Goal: Task Accomplishment & Management: Manage account settings

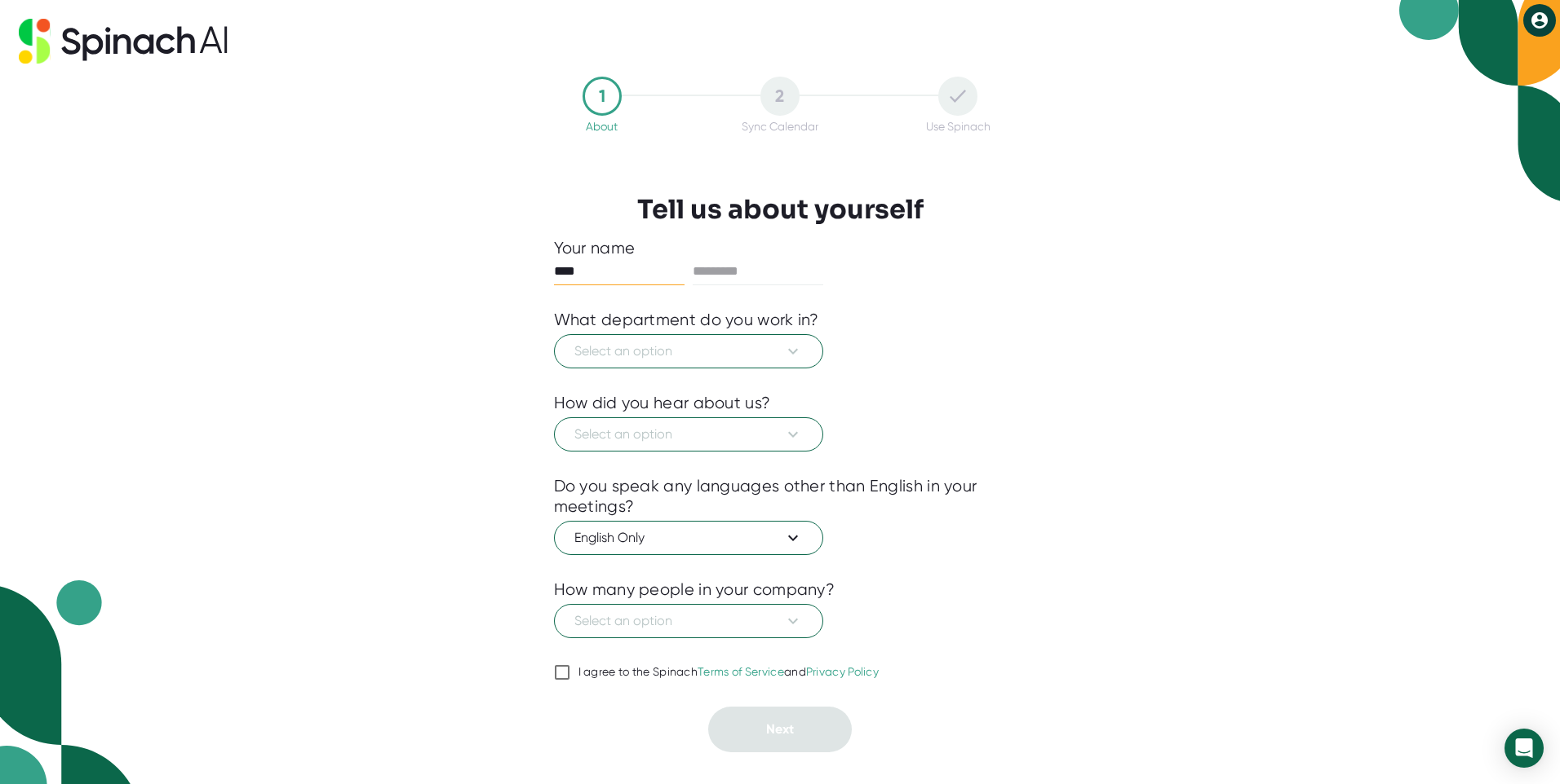
type input "****"
type input "*******"
click at [675, 353] on span "Select an option" at bounding box center [689, 351] width 228 height 19
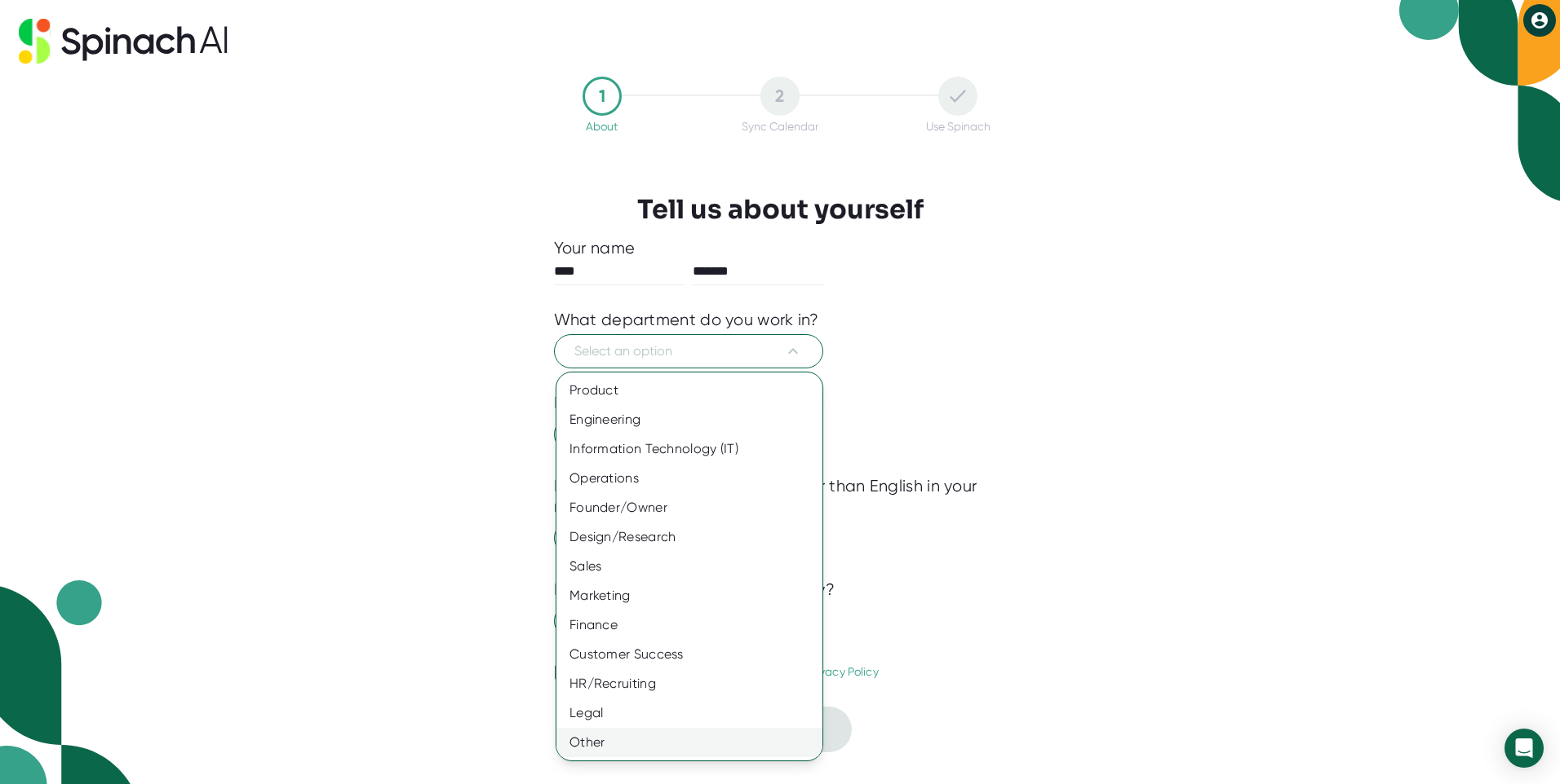
click at [665, 743] on div "Other" at bounding box center [689, 742] width 266 height 29
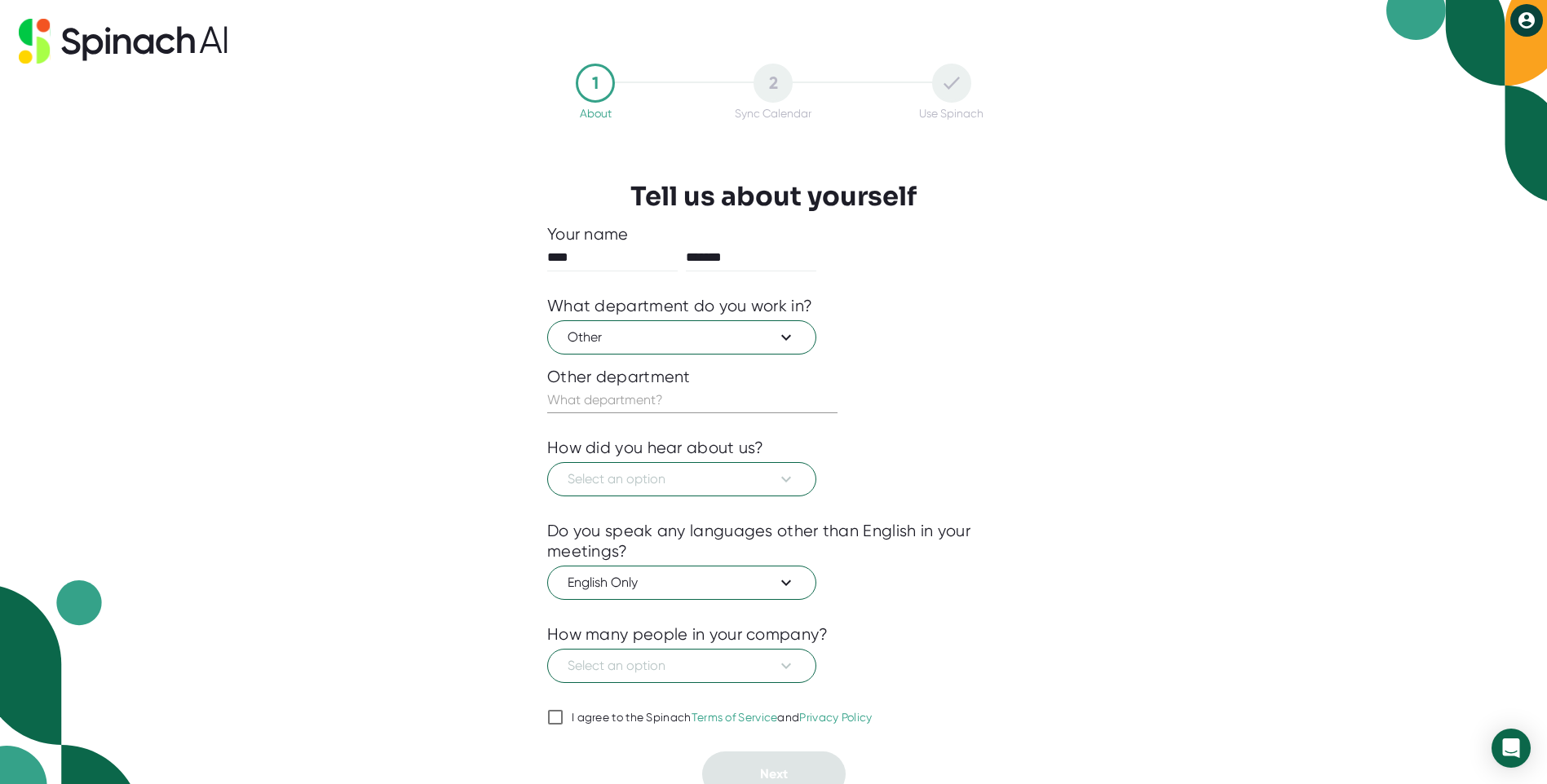
click at [675, 402] on input "text" at bounding box center [692, 400] width 290 height 26
type input "Admin Asst"
click at [703, 479] on span "Select an option" at bounding box center [681, 480] width 228 height 19
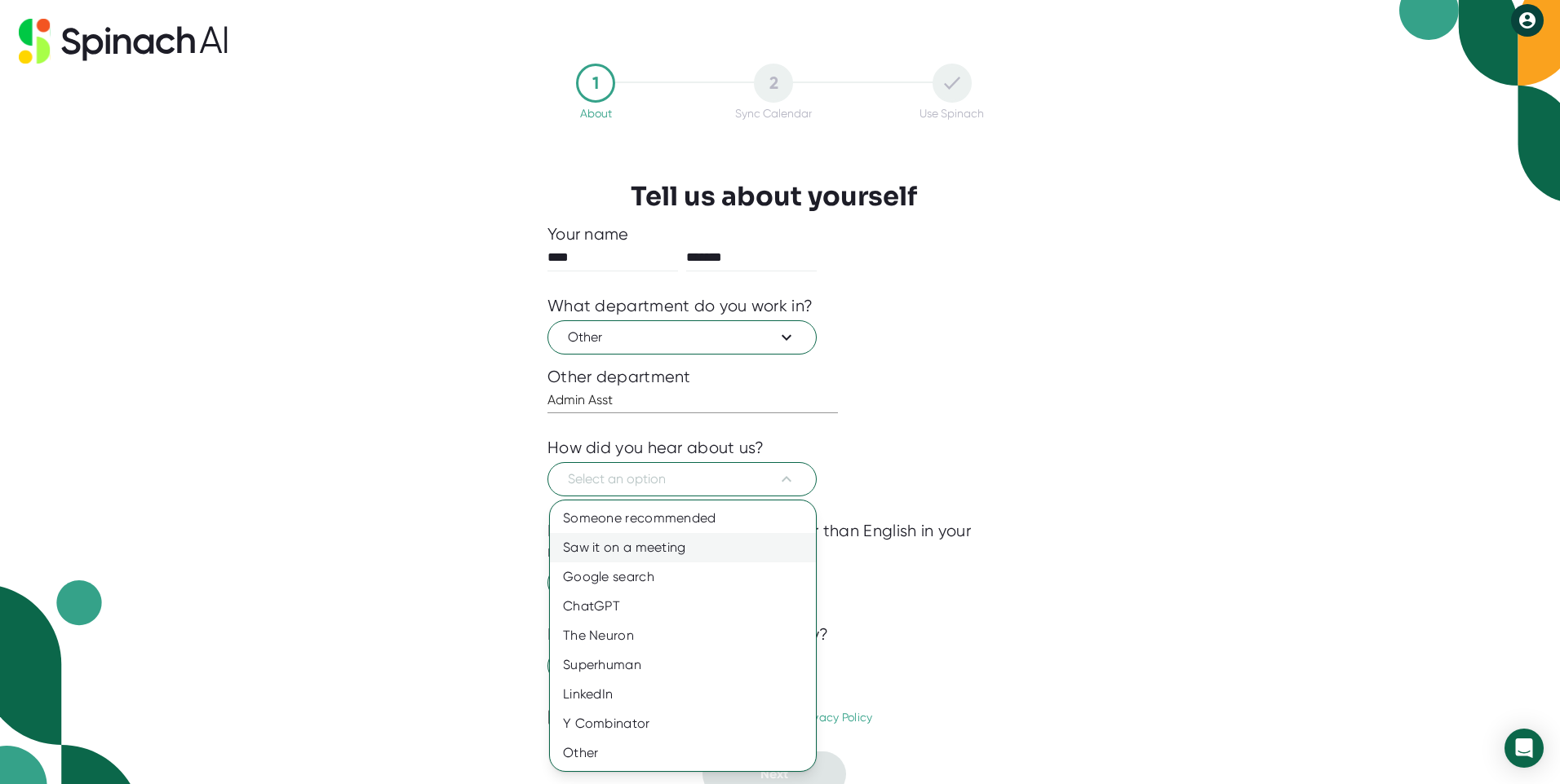
click at [725, 544] on div "Saw it on a meeting" at bounding box center [683, 548] width 266 height 29
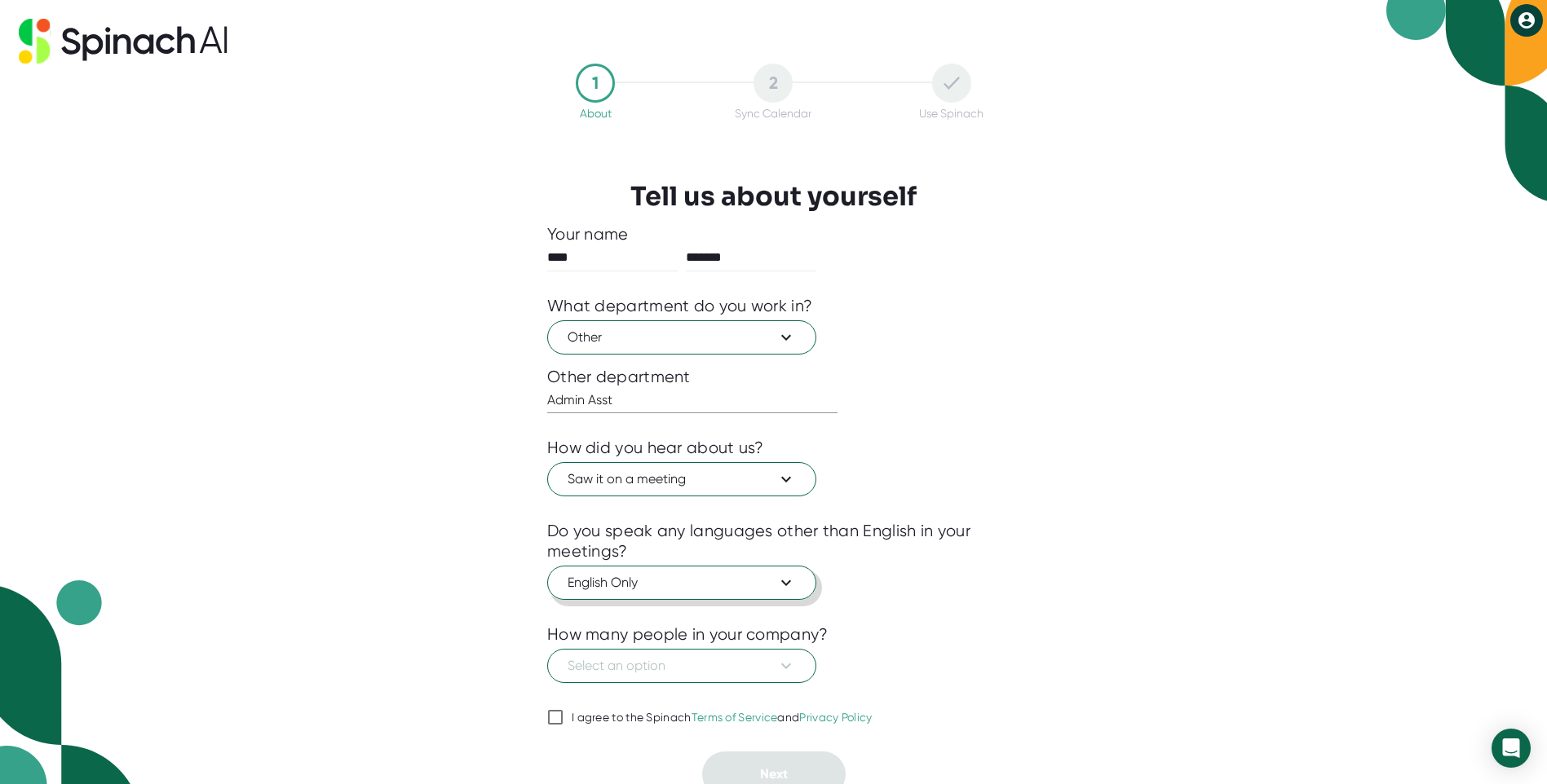
click at [795, 592] on icon at bounding box center [786, 583] width 19 height 19
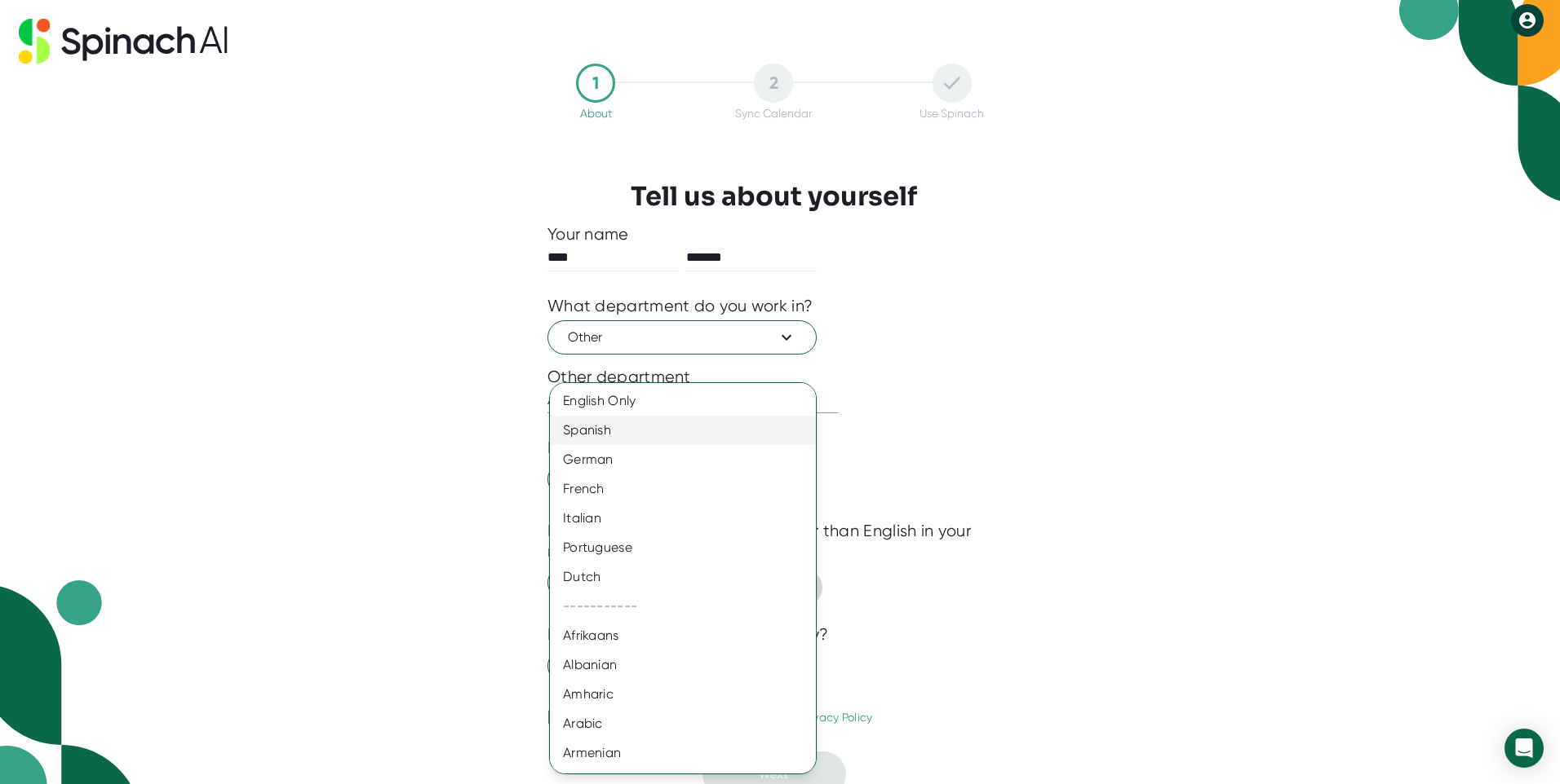
click at [690, 439] on div "Spanish" at bounding box center [689, 430] width 278 height 29
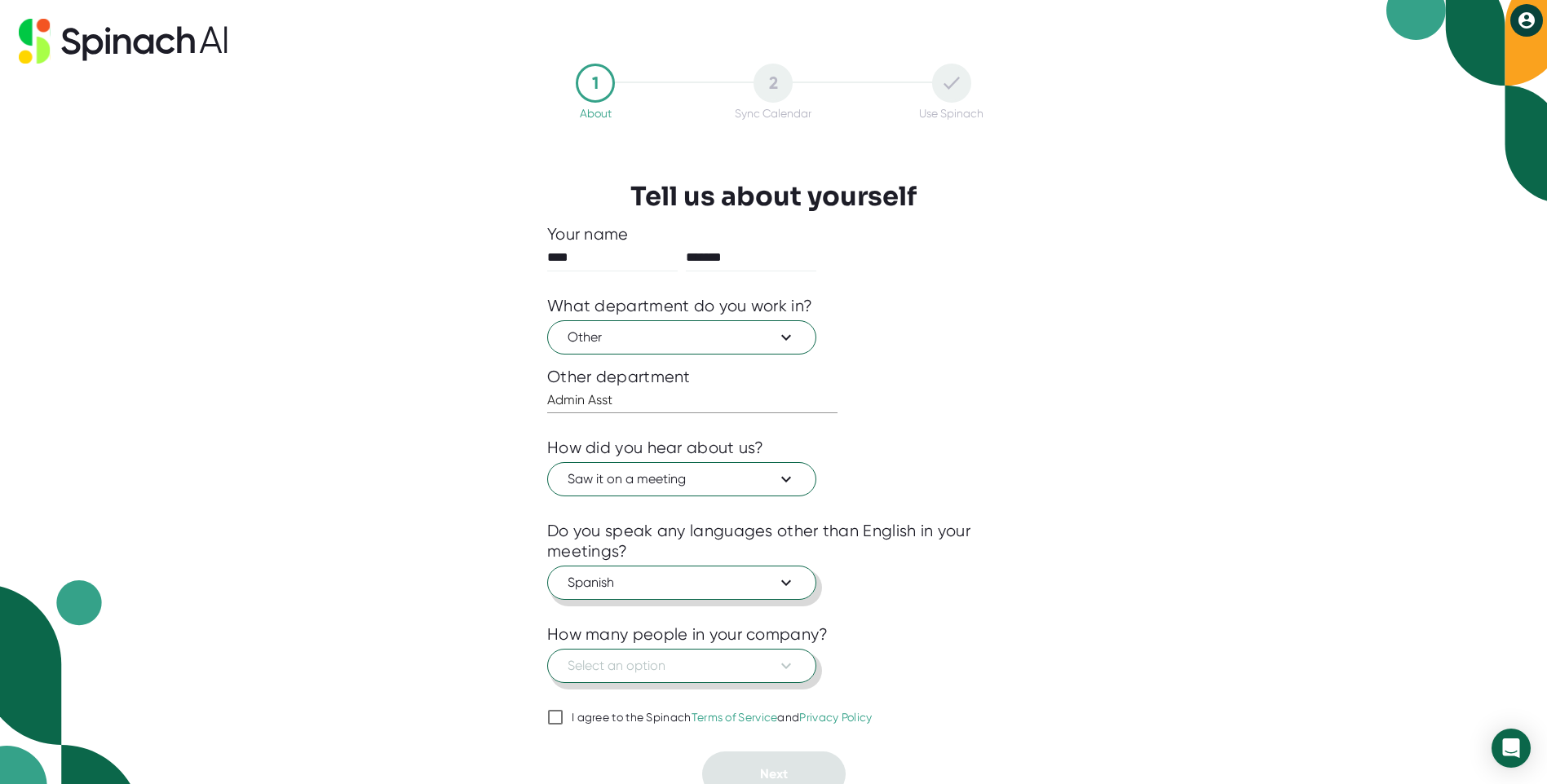
click at [793, 664] on icon at bounding box center [786, 666] width 19 height 19
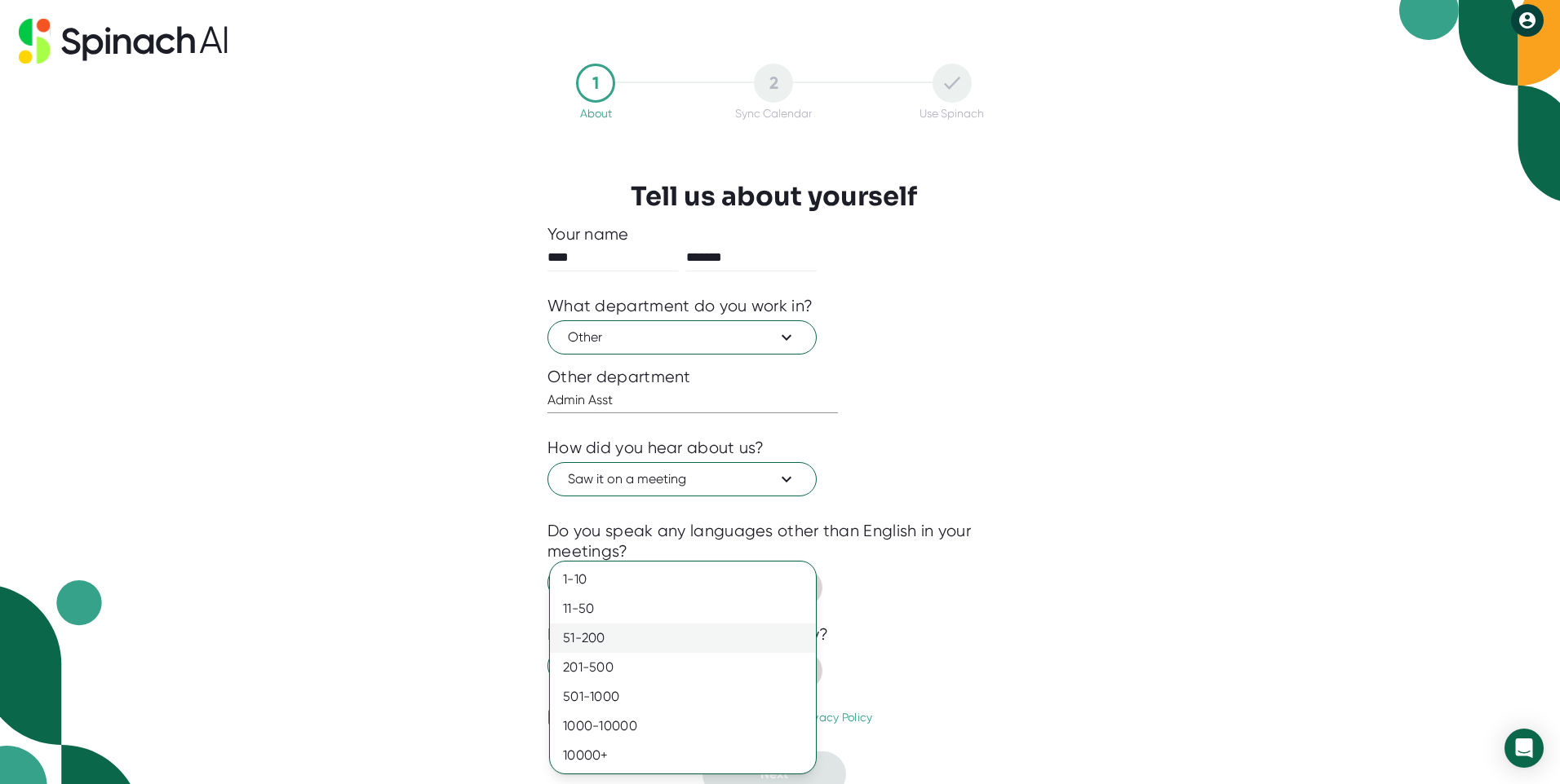
click at [705, 646] on div "51-200" at bounding box center [683, 638] width 266 height 29
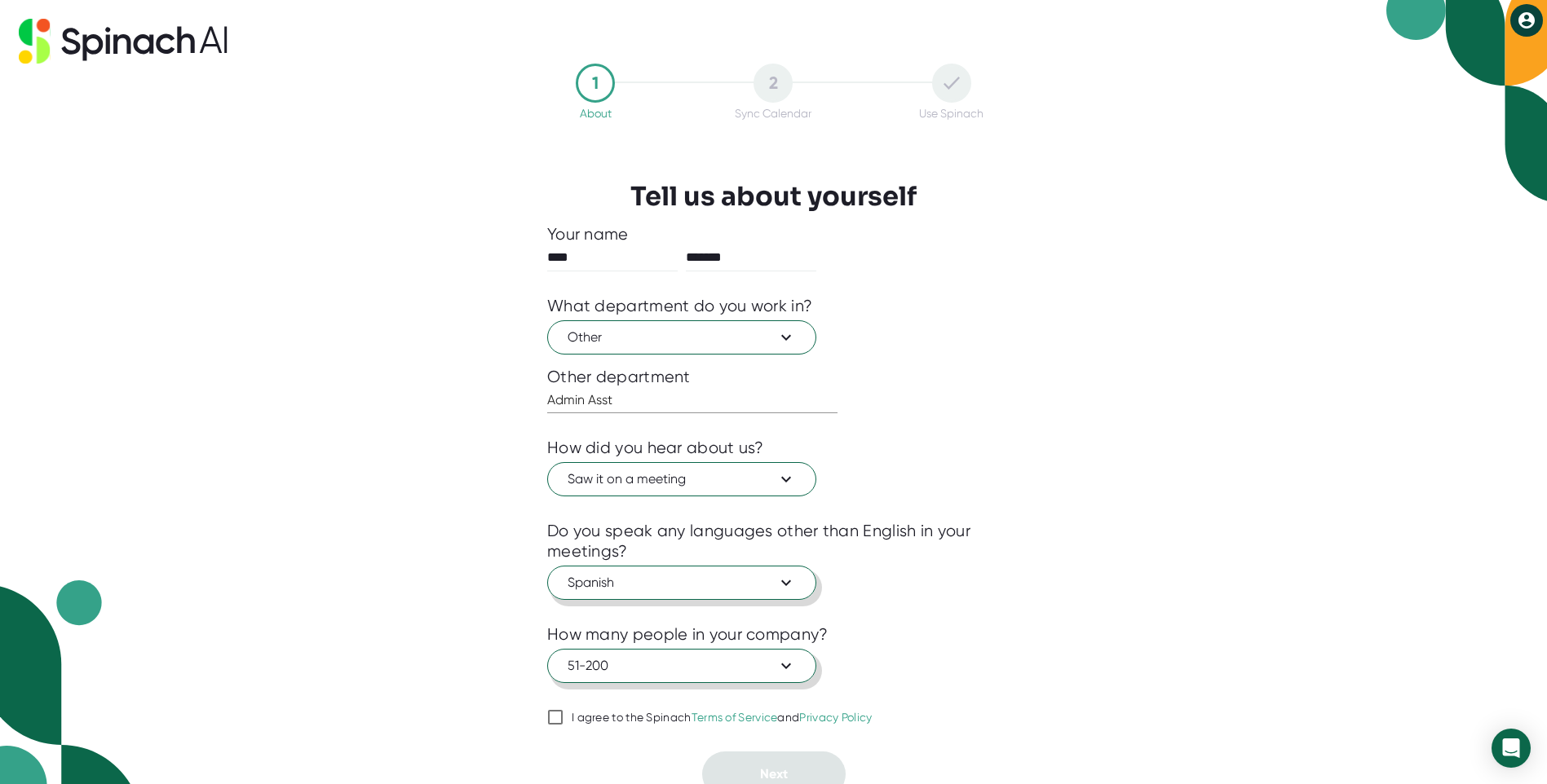
click at [558, 715] on input "I agree to the Spinach Terms of Service and Privacy Policy" at bounding box center [555, 718] width 16 height 19
checkbox input "true"
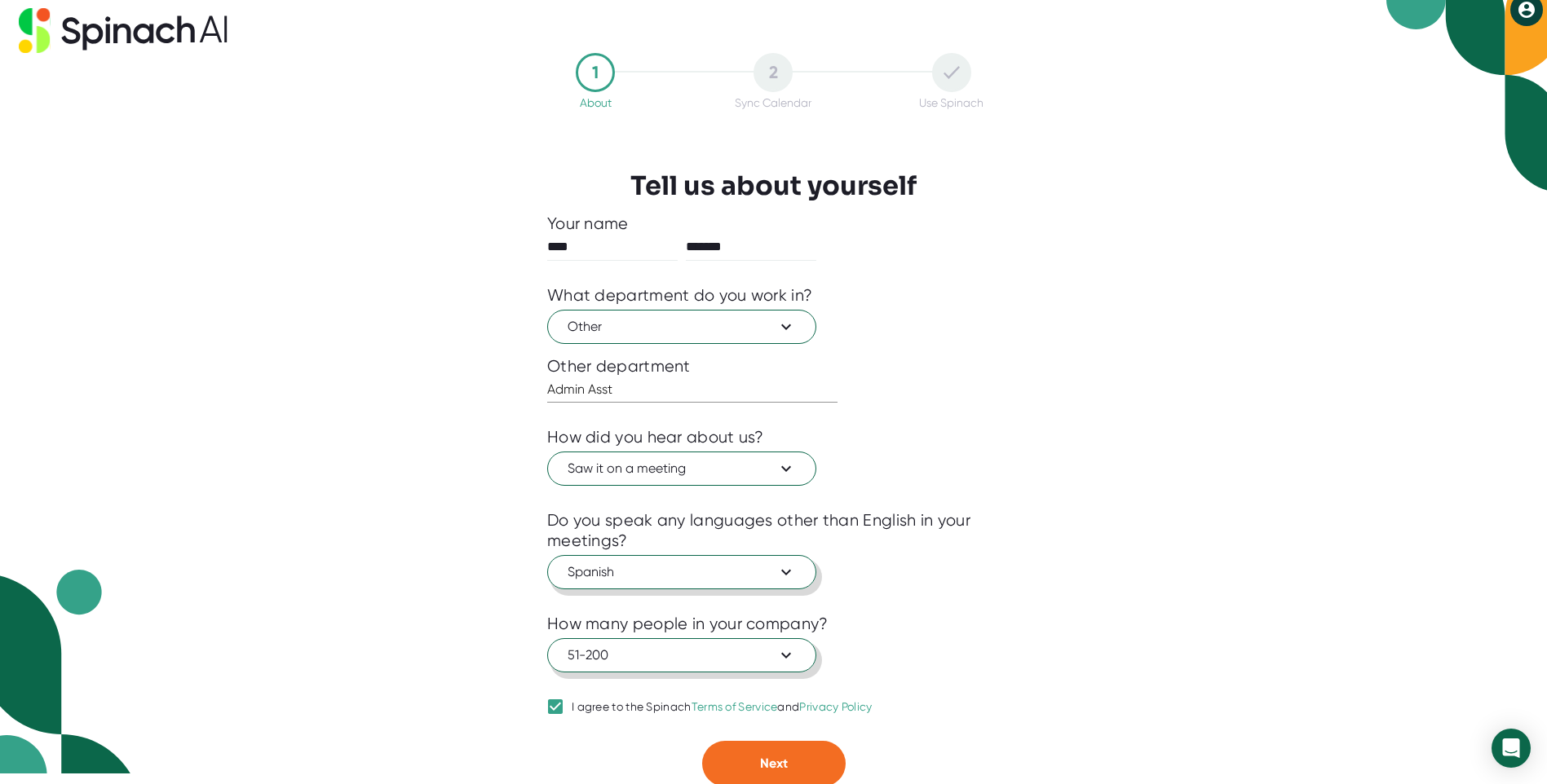
scroll to position [13, 0]
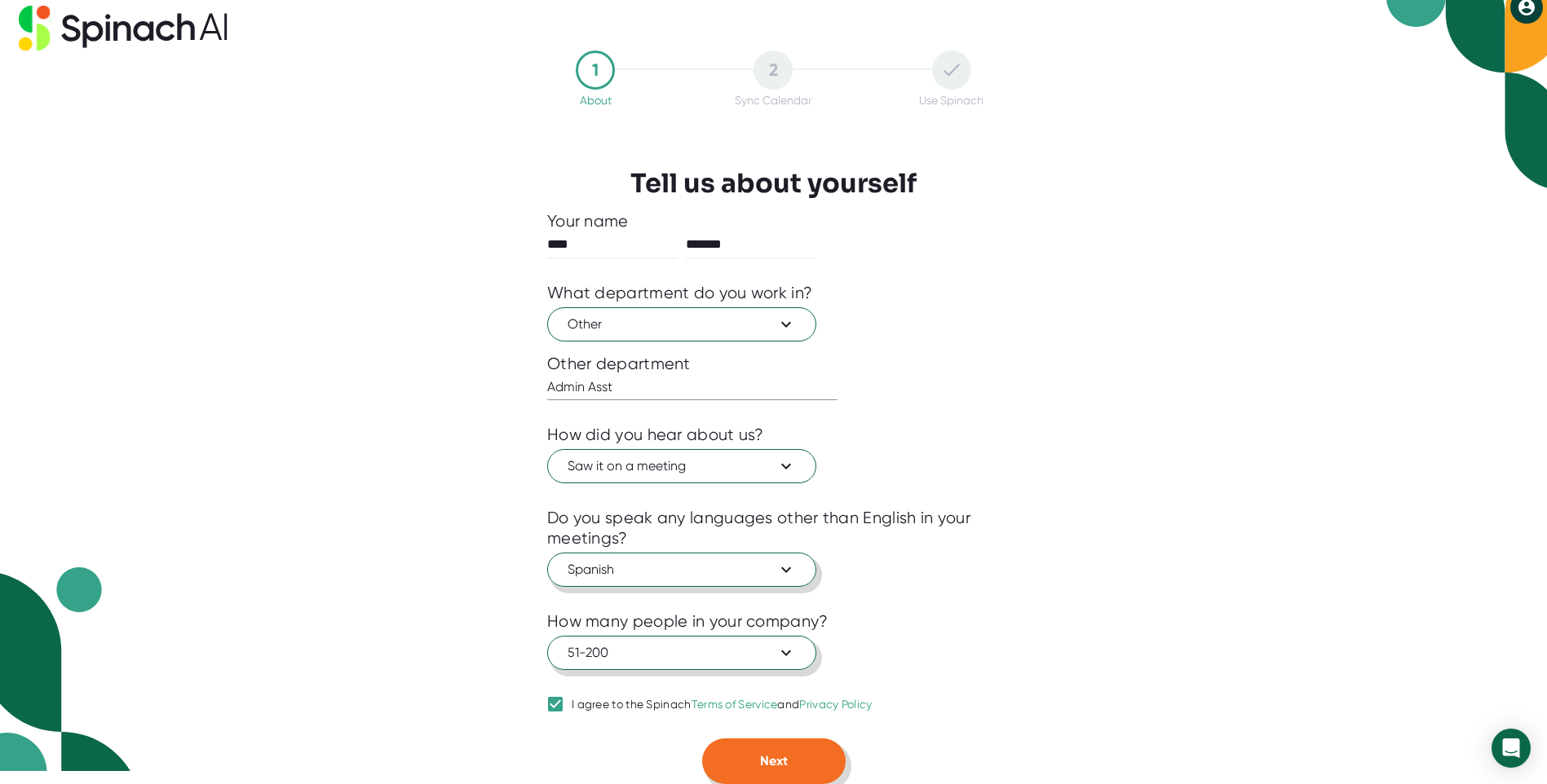
click at [756, 758] on button "Next" at bounding box center [774, 762] width 143 height 46
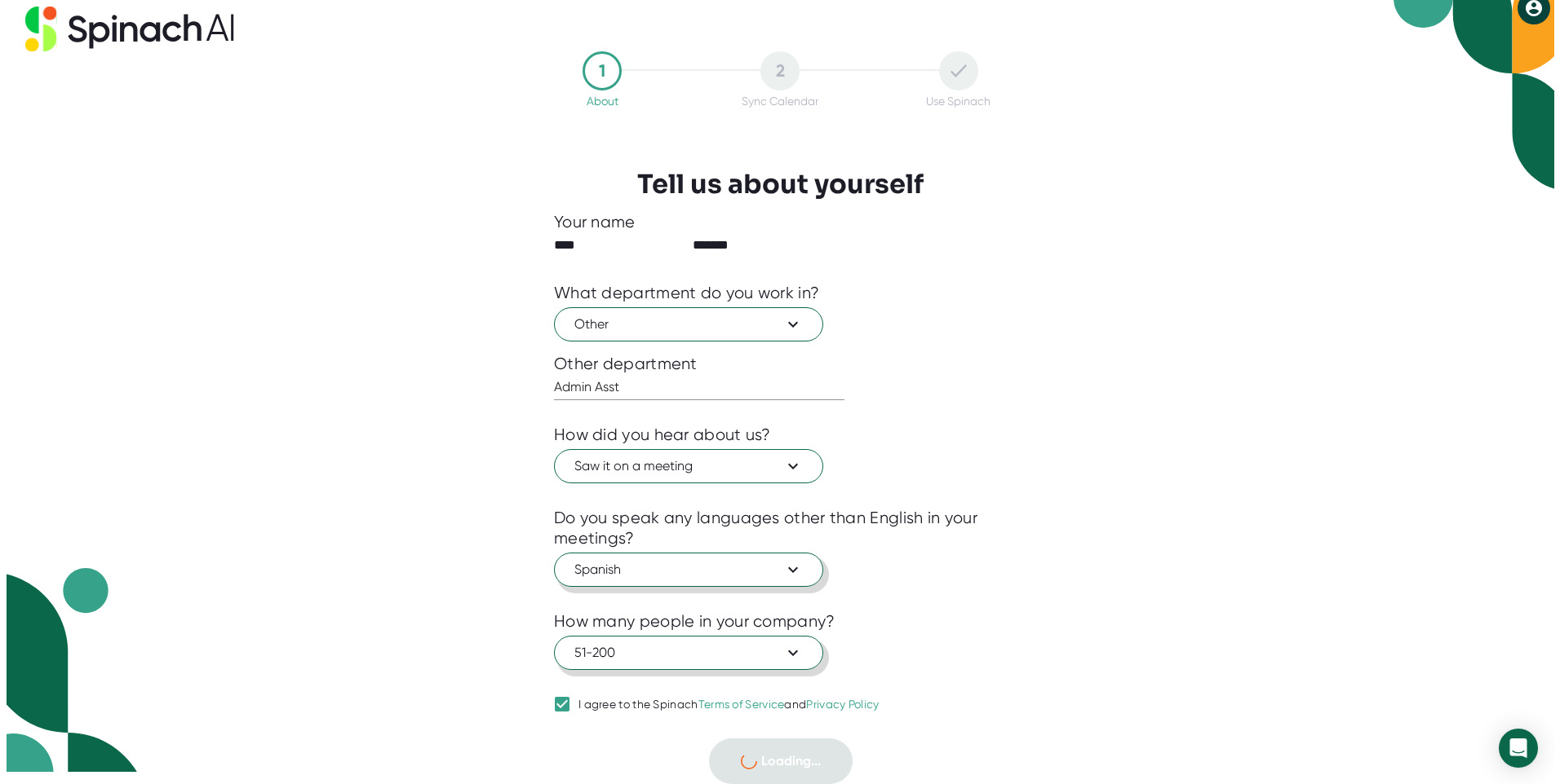
scroll to position [0, 0]
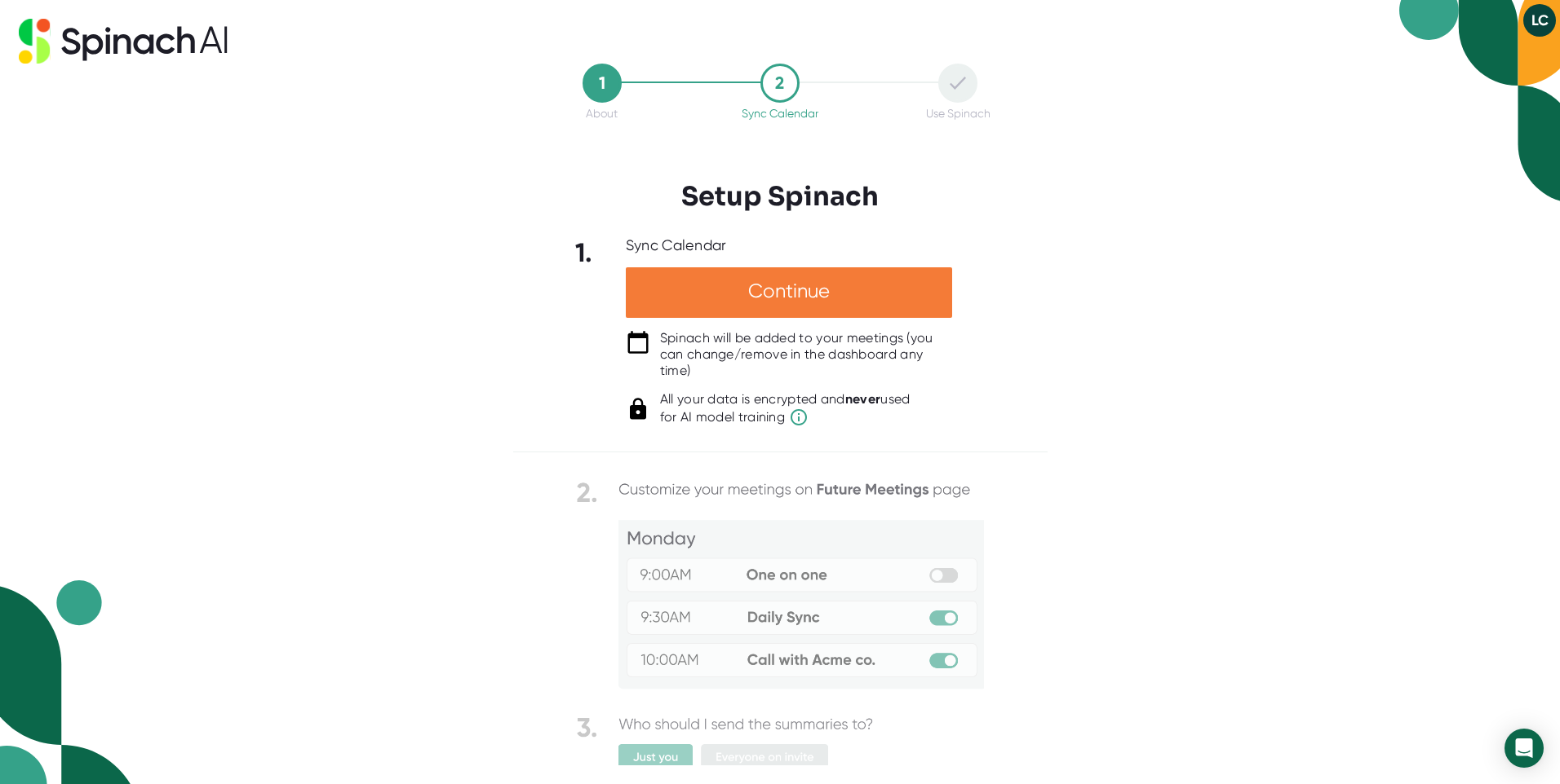
click at [805, 296] on div "Continue" at bounding box center [789, 292] width 327 height 50
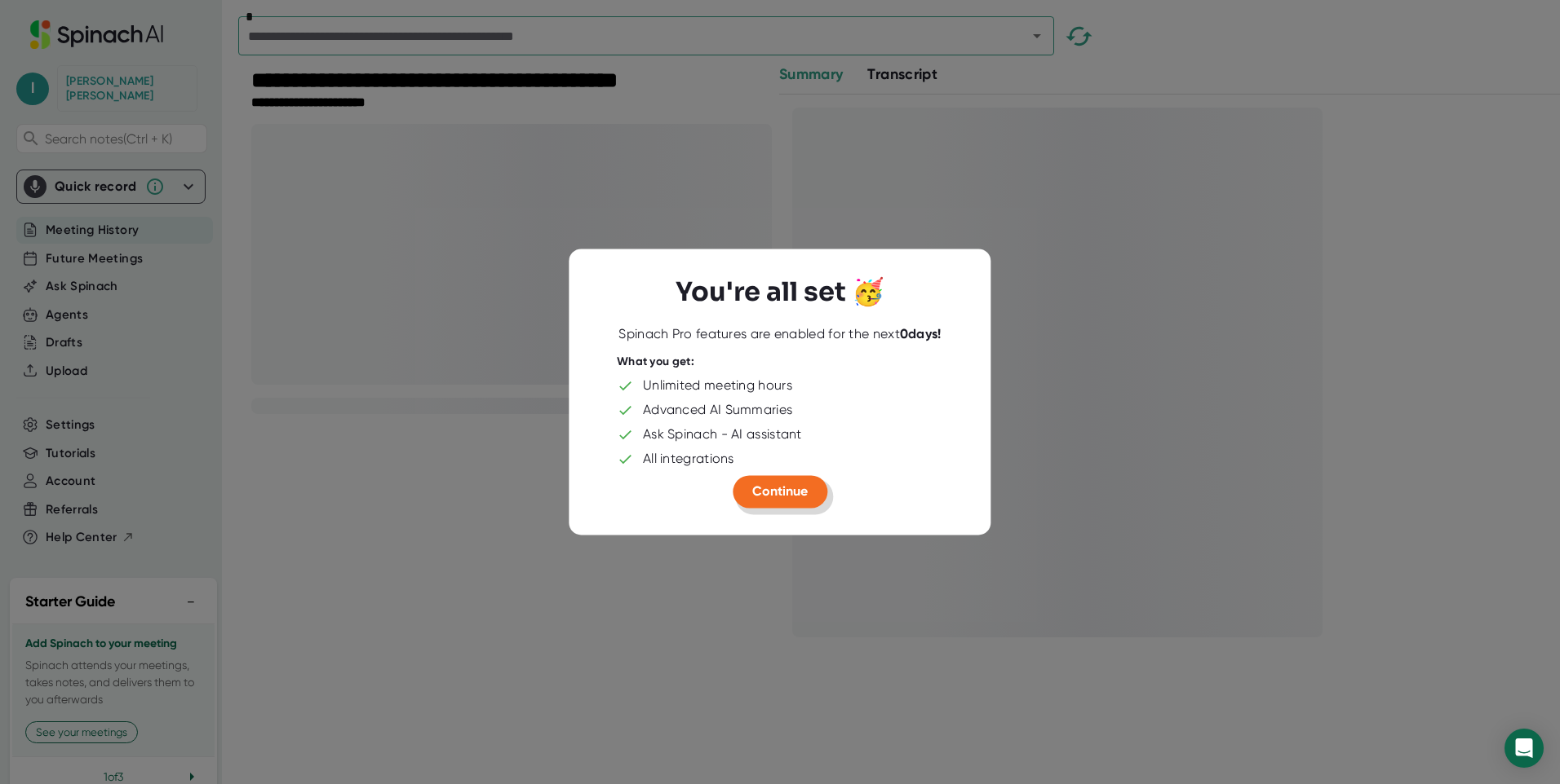
click at [788, 480] on button "Continue" at bounding box center [779, 491] width 95 height 33
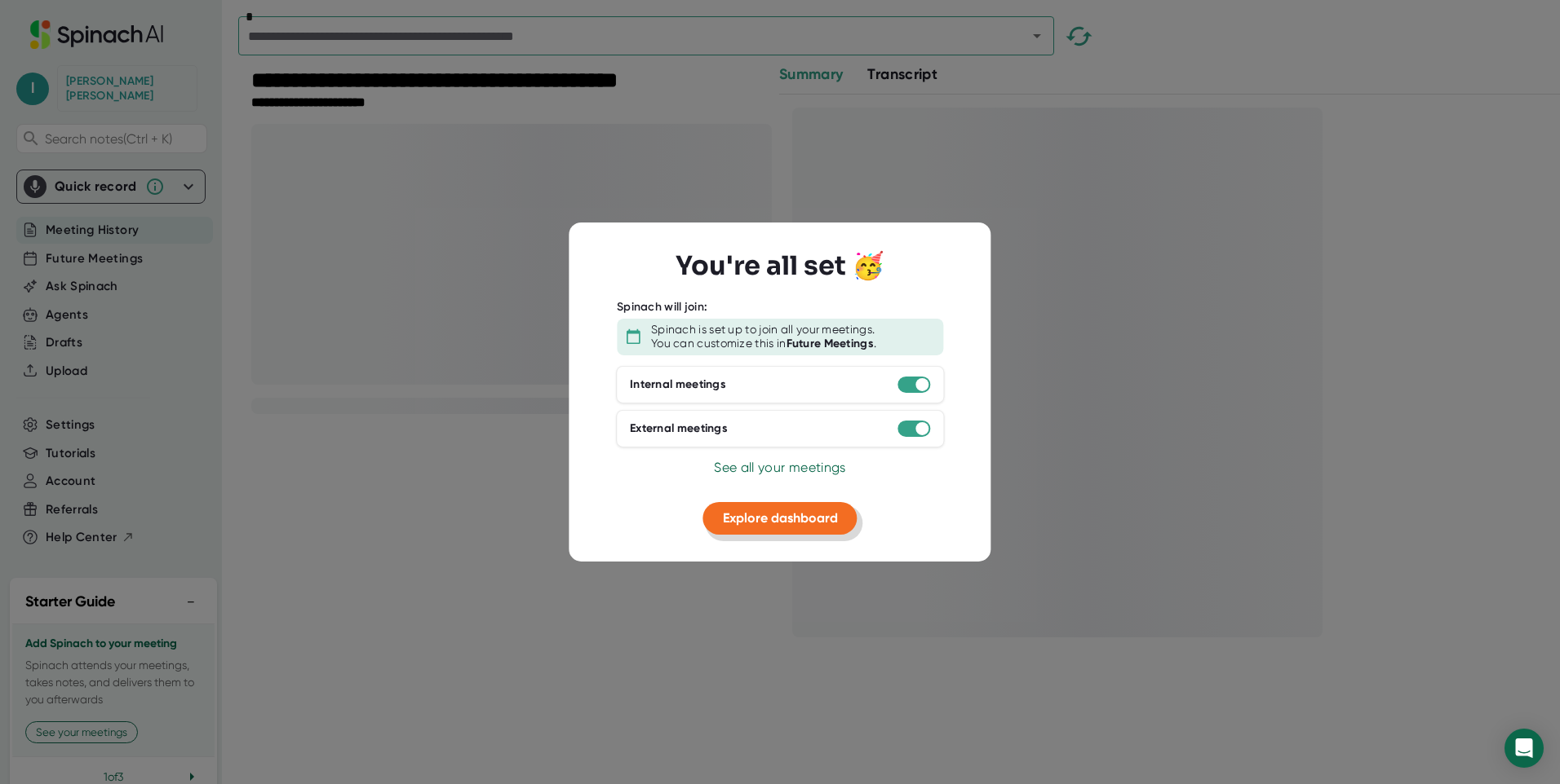
click at [780, 519] on span "Explore dashboard" at bounding box center [780, 518] width 115 height 16
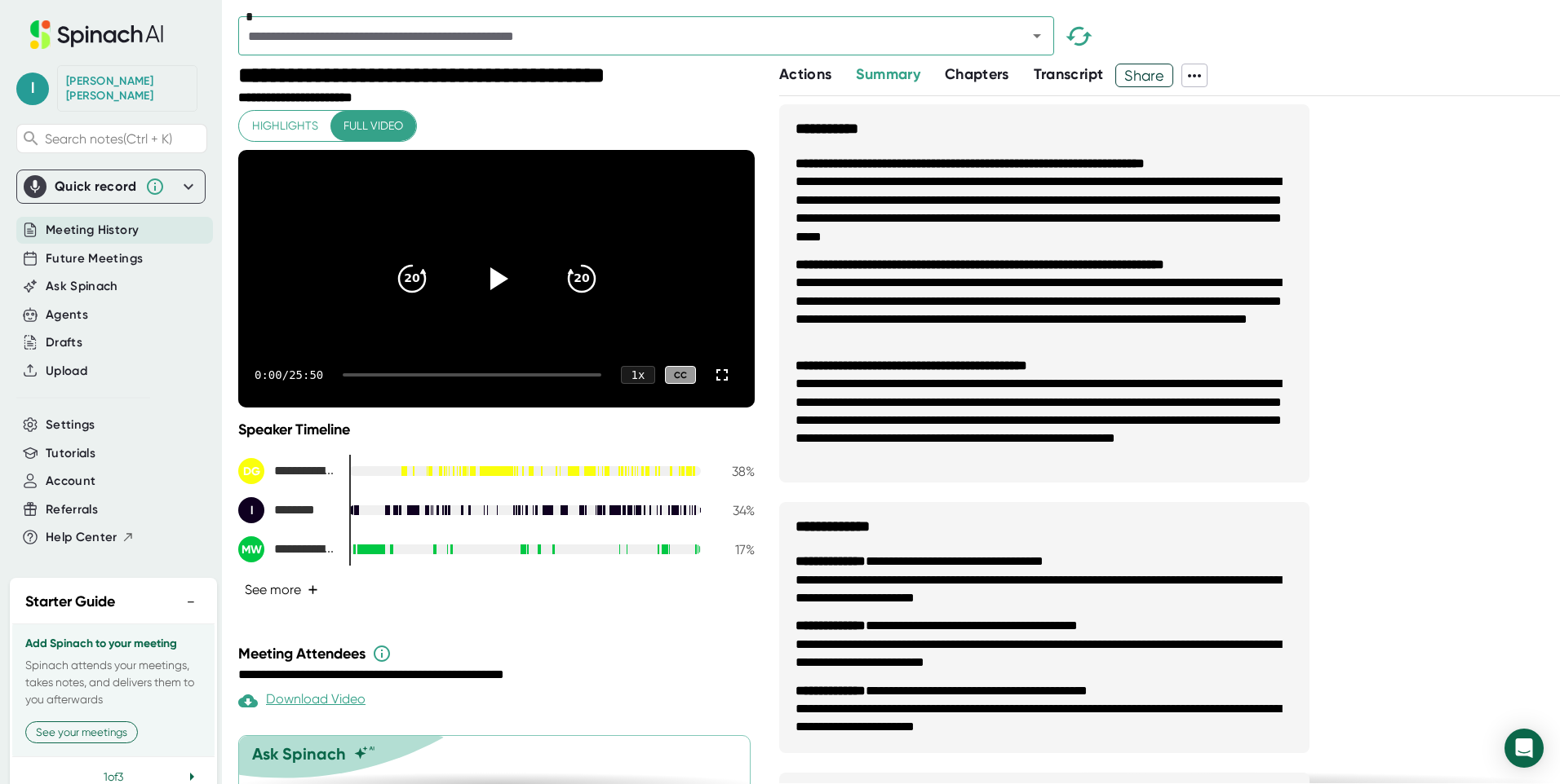
click at [273, 604] on button "See more +" at bounding box center [282, 590] width 87 height 28
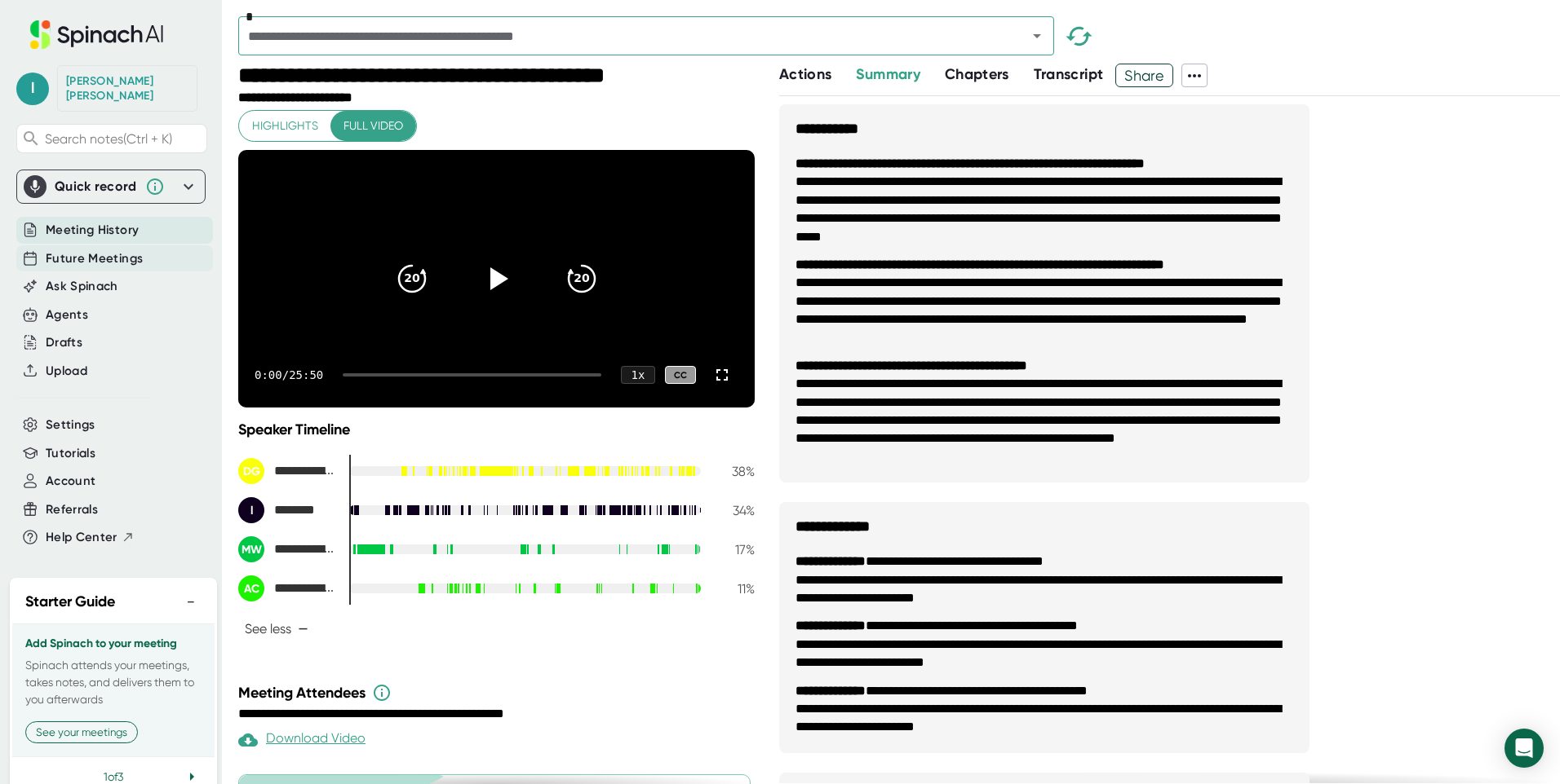
click at [93, 250] on span "Future Meetings" at bounding box center [95, 258] width 97 height 19
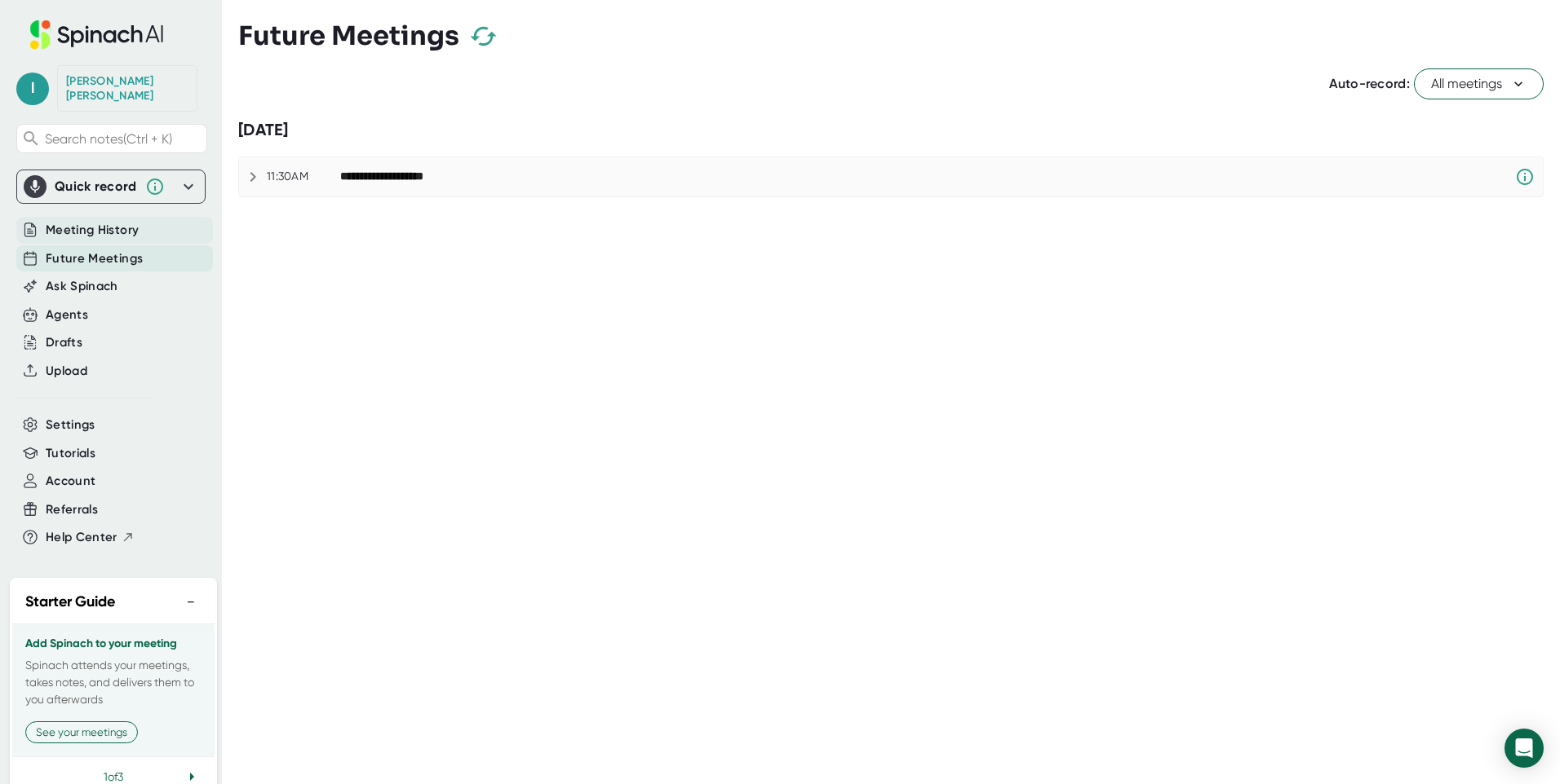
click at [142, 222] on div "Meeting History" at bounding box center [114, 230] width 197 height 27
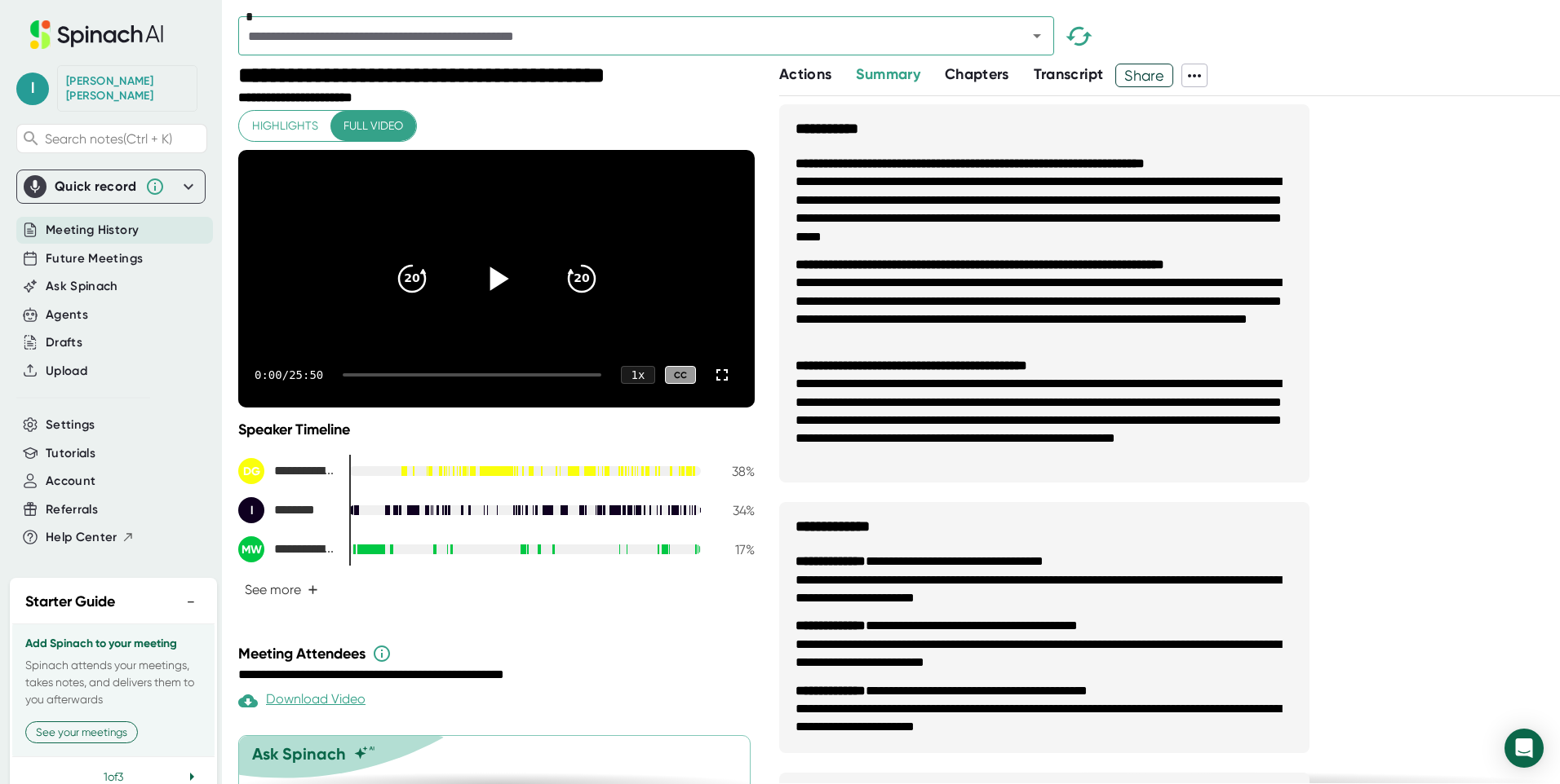
click at [483, 291] on icon at bounding box center [496, 279] width 41 height 41
click at [716, 380] on icon at bounding box center [722, 374] width 12 height 12
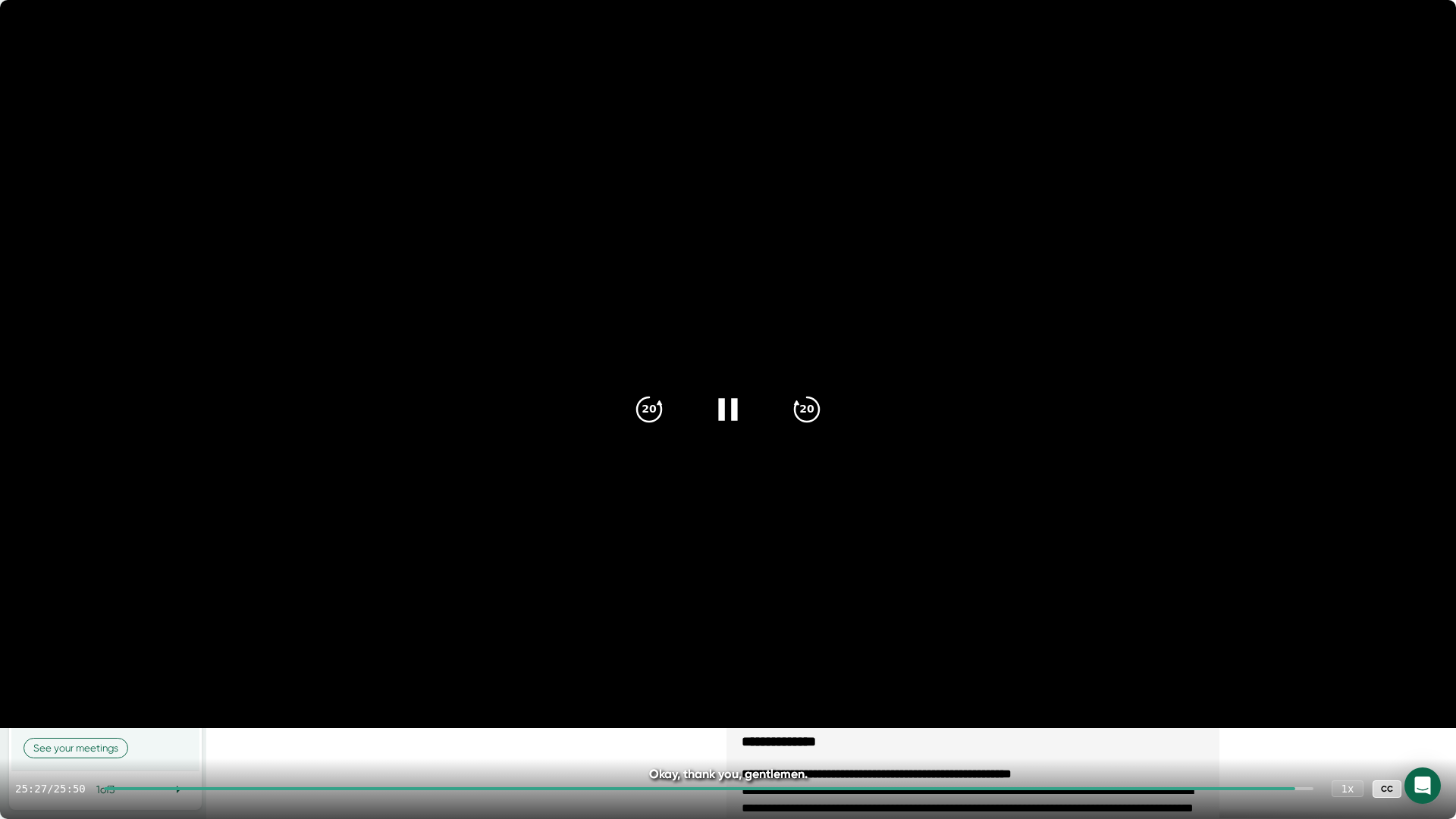
click at [1428, 728] on icon at bounding box center [1426, 789] width 11 height 11
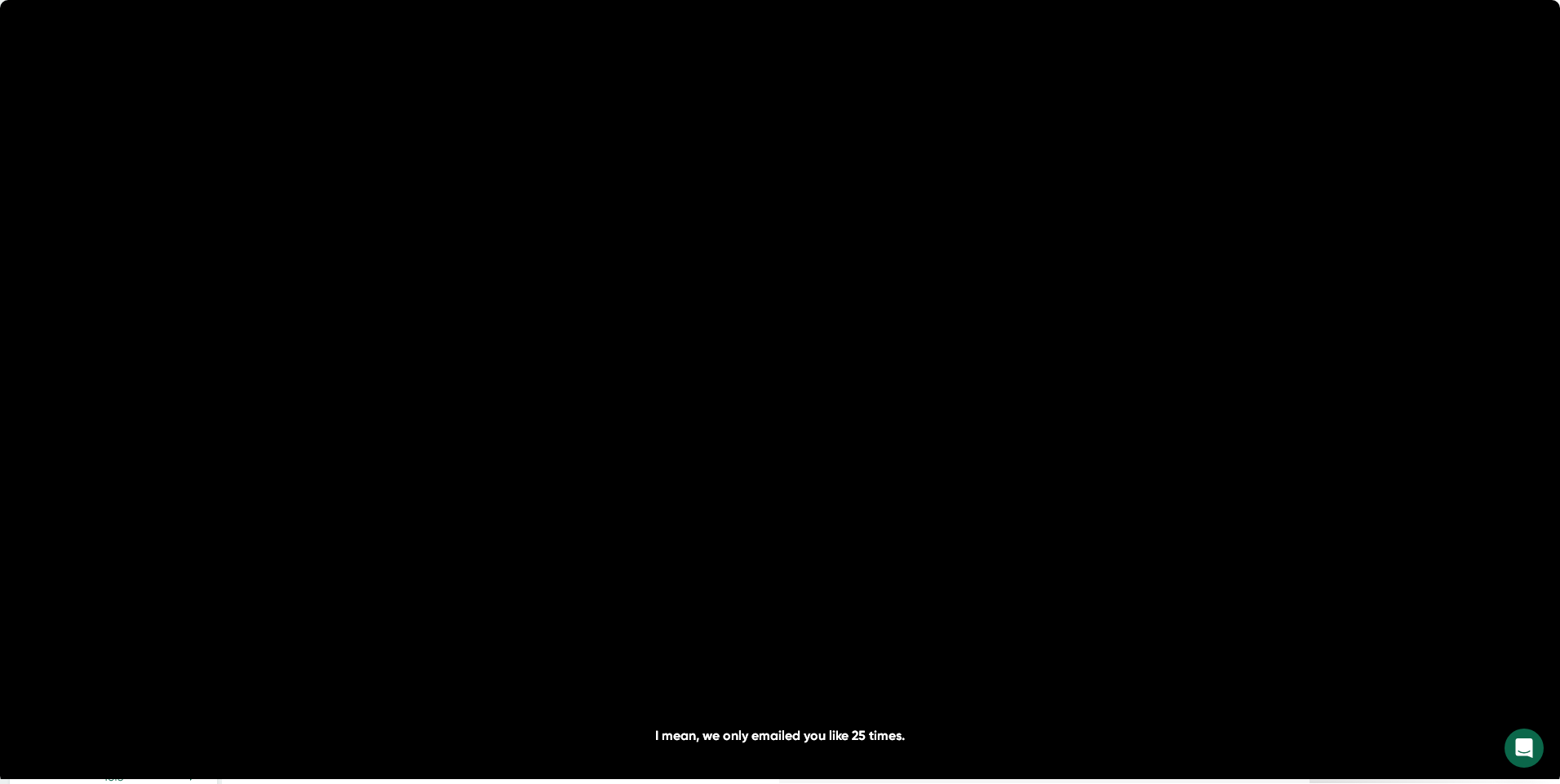
scroll to position [125, 0]
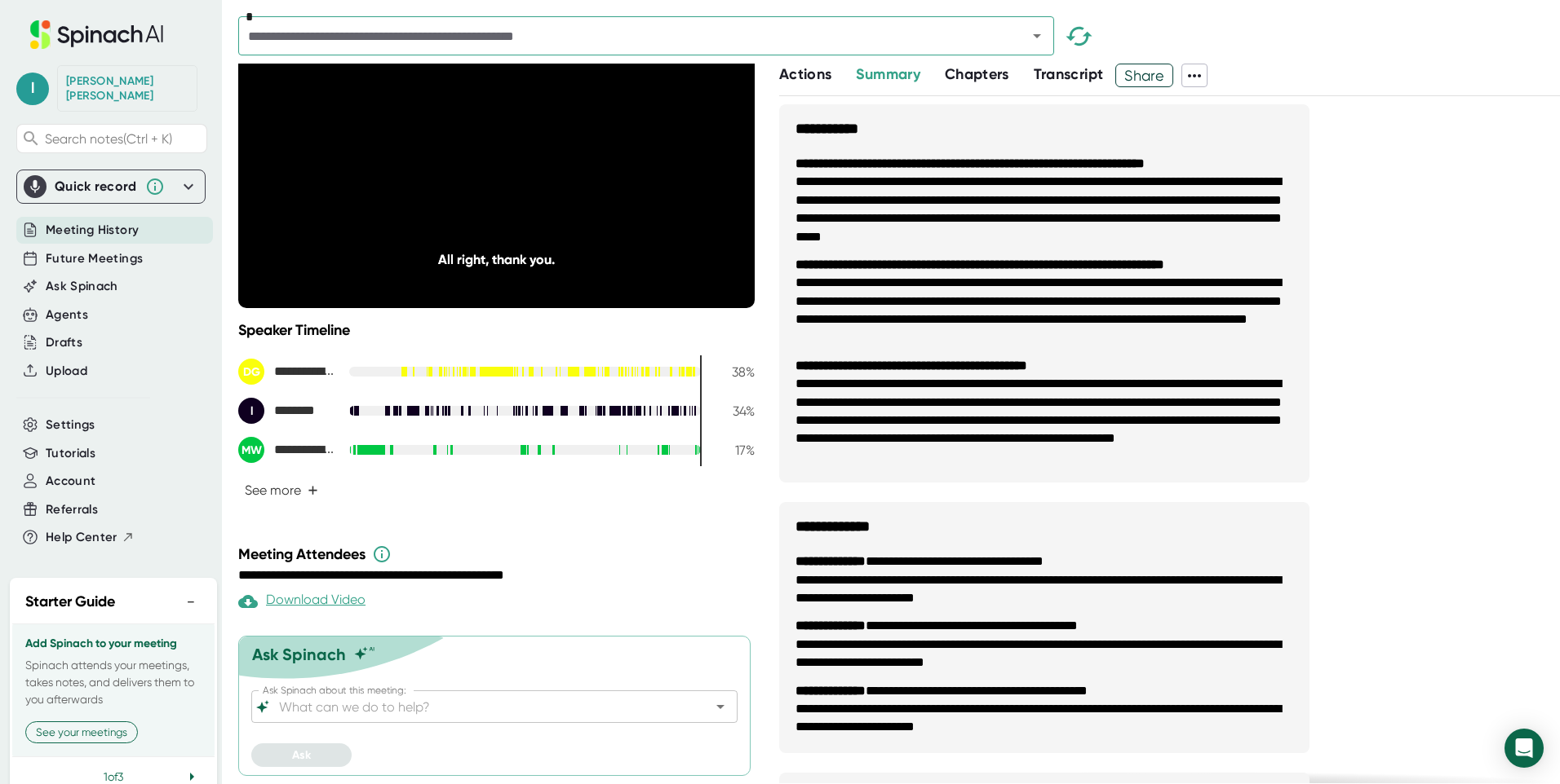
click at [283, 600] on div "Download Video" at bounding box center [302, 602] width 127 height 19
click at [1406, 242] on div "**********" at bounding box center [1170, 637] width 781 height 1066
